Goal: Transaction & Acquisition: Purchase product/service

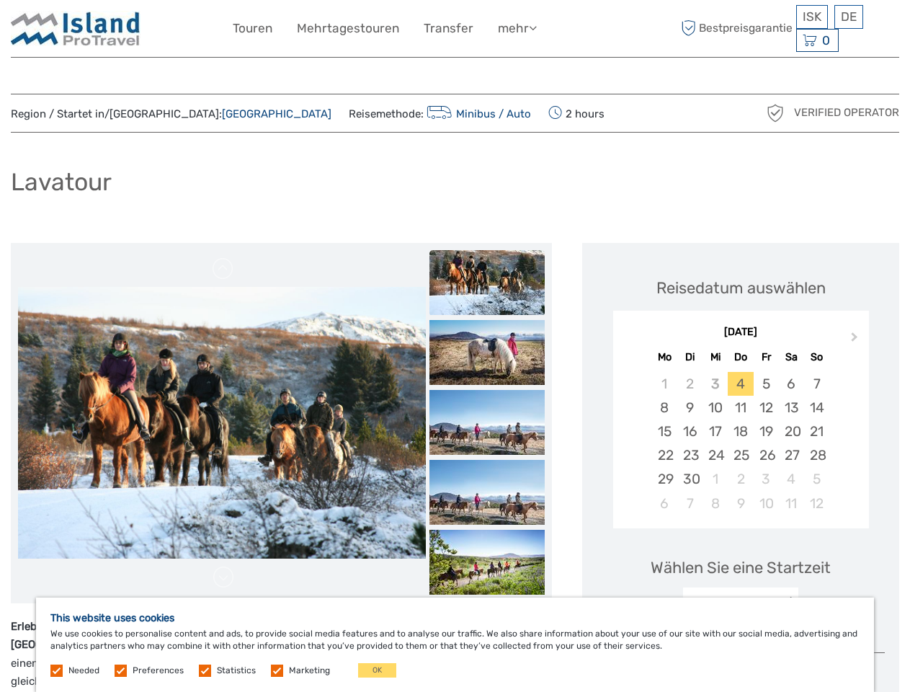
click at [517, 28] on link "mehr" at bounding box center [517, 28] width 39 height 21
click at [535, 27] on icon at bounding box center [533, 28] width 8 height 12
click at [812, 17] on span "ISK" at bounding box center [812, 16] width 19 height 14
click at [848, 17] on div "DE English Español Deutsch" at bounding box center [849, 17] width 29 height 24
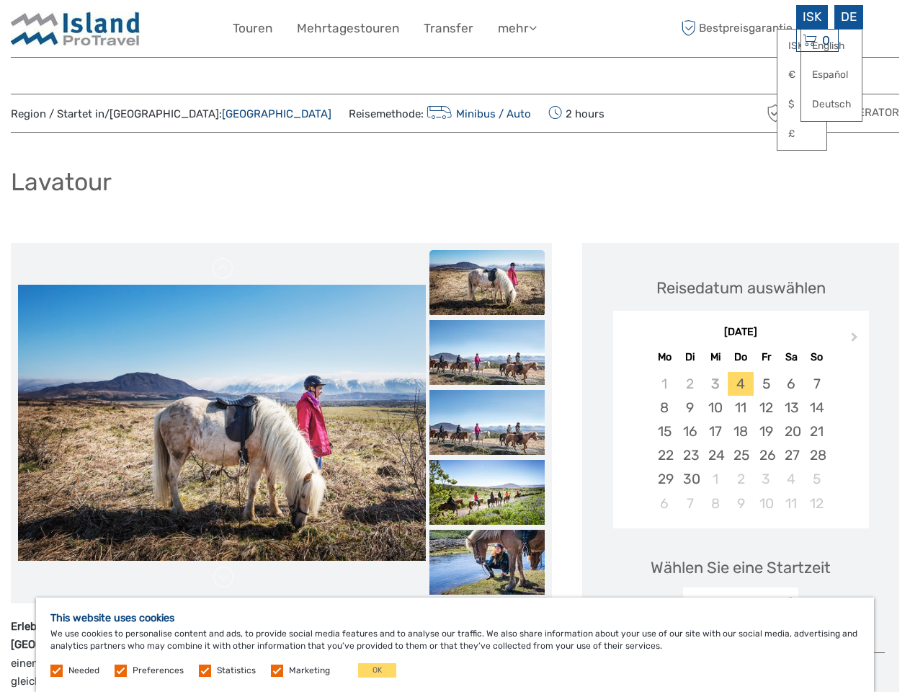
click at [817, 40] on div "0 Items Total 0 ISK Zur Kasse Der Warenkorb ist leer." at bounding box center [817, 41] width 43 height 24
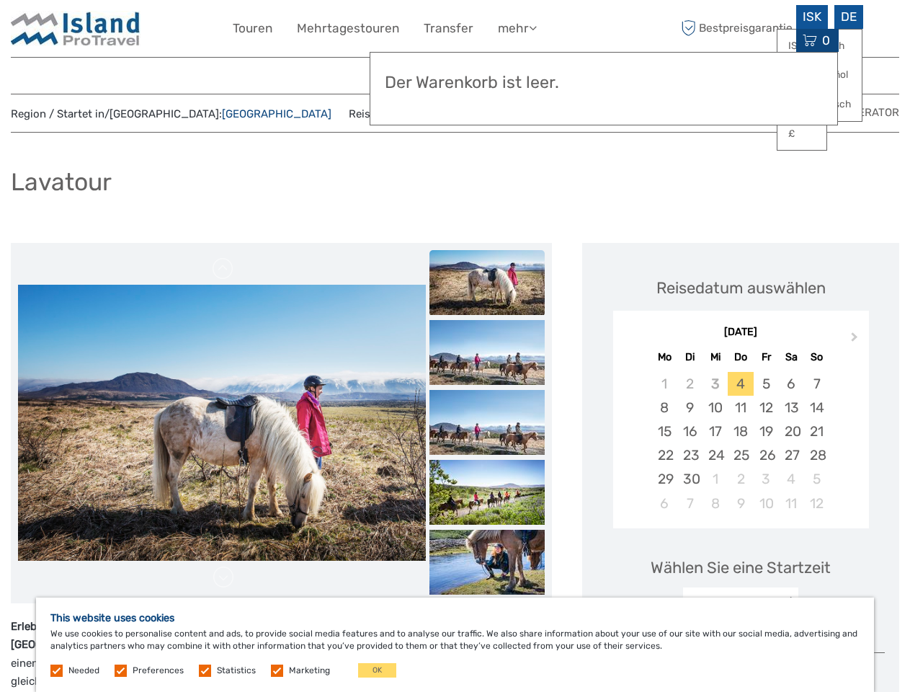
click at [222, 423] on img at bounding box center [222, 423] width 408 height 276
click at [223, 269] on link at bounding box center [223, 268] width 23 height 23
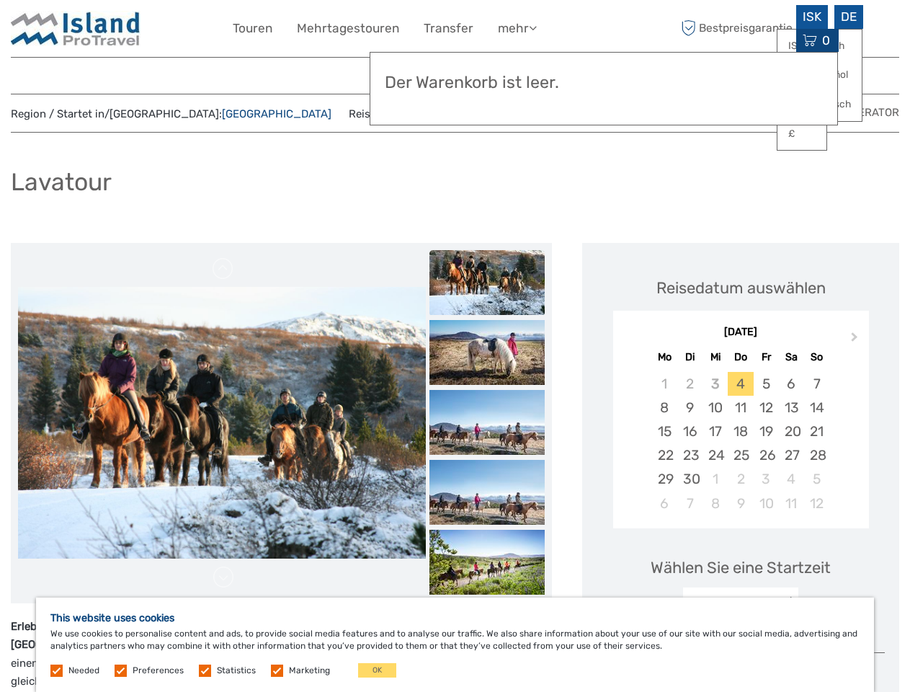
click at [223, 577] on link at bounding box center [223, 577] width 23 height 23
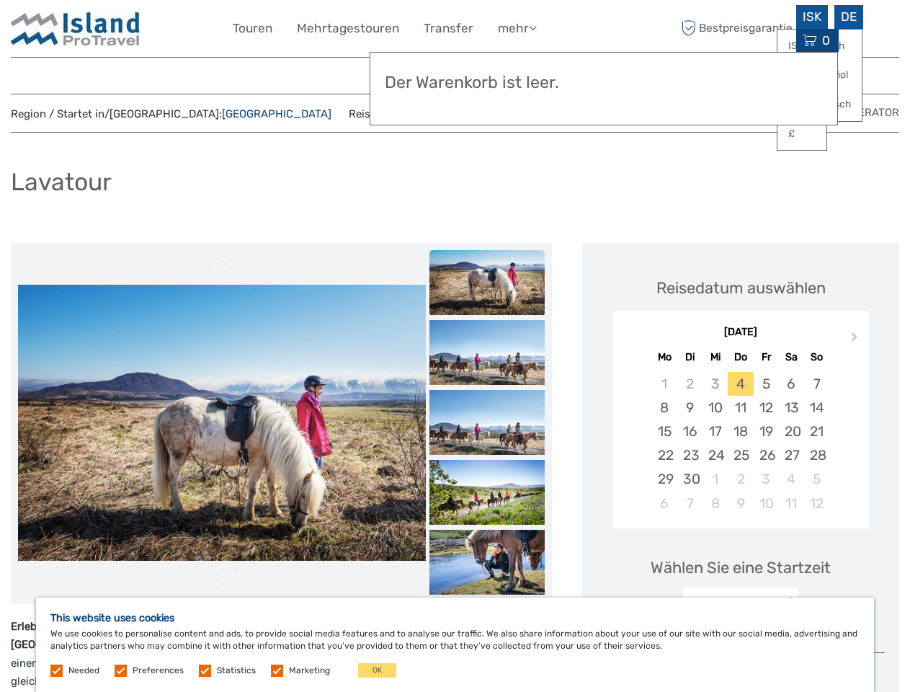
click at [487, 74] on h3 "Der Warenkorb ist leer." at bounding box center [604, 83] width 438 height 20
click at [487, 73] on h3 "Der Warenkorb ist leer." at bounding box center [604, 83] width 438 height 20
